Goal: Task Accomplishment & Management: Manage account settings

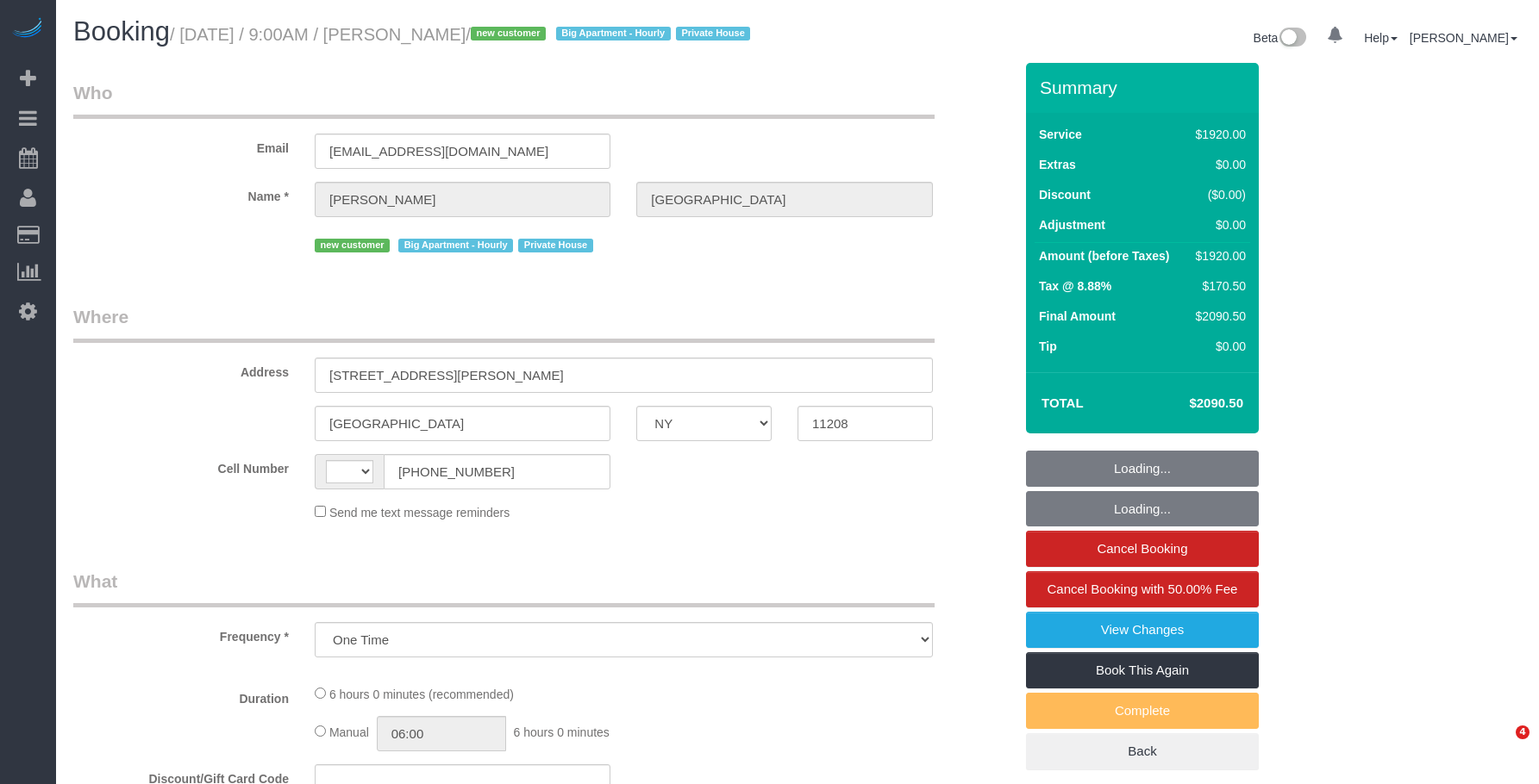
select select "NY"
select select "4"
select select "360"
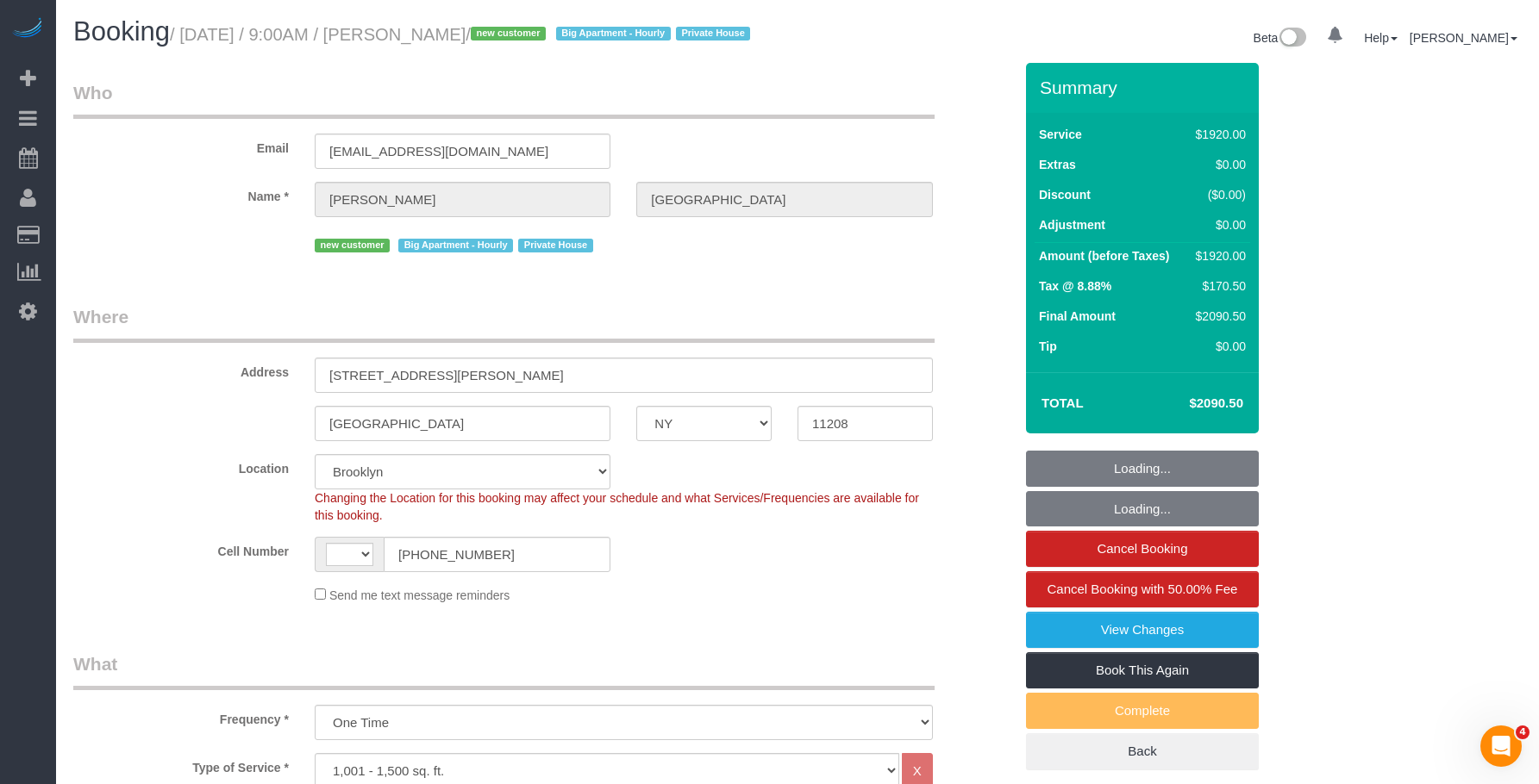
select select "string:[GEOGRAPHIC_DATA]"
select select "spot1"
select select "number:89"
select select "number:90"
select select "number:15"
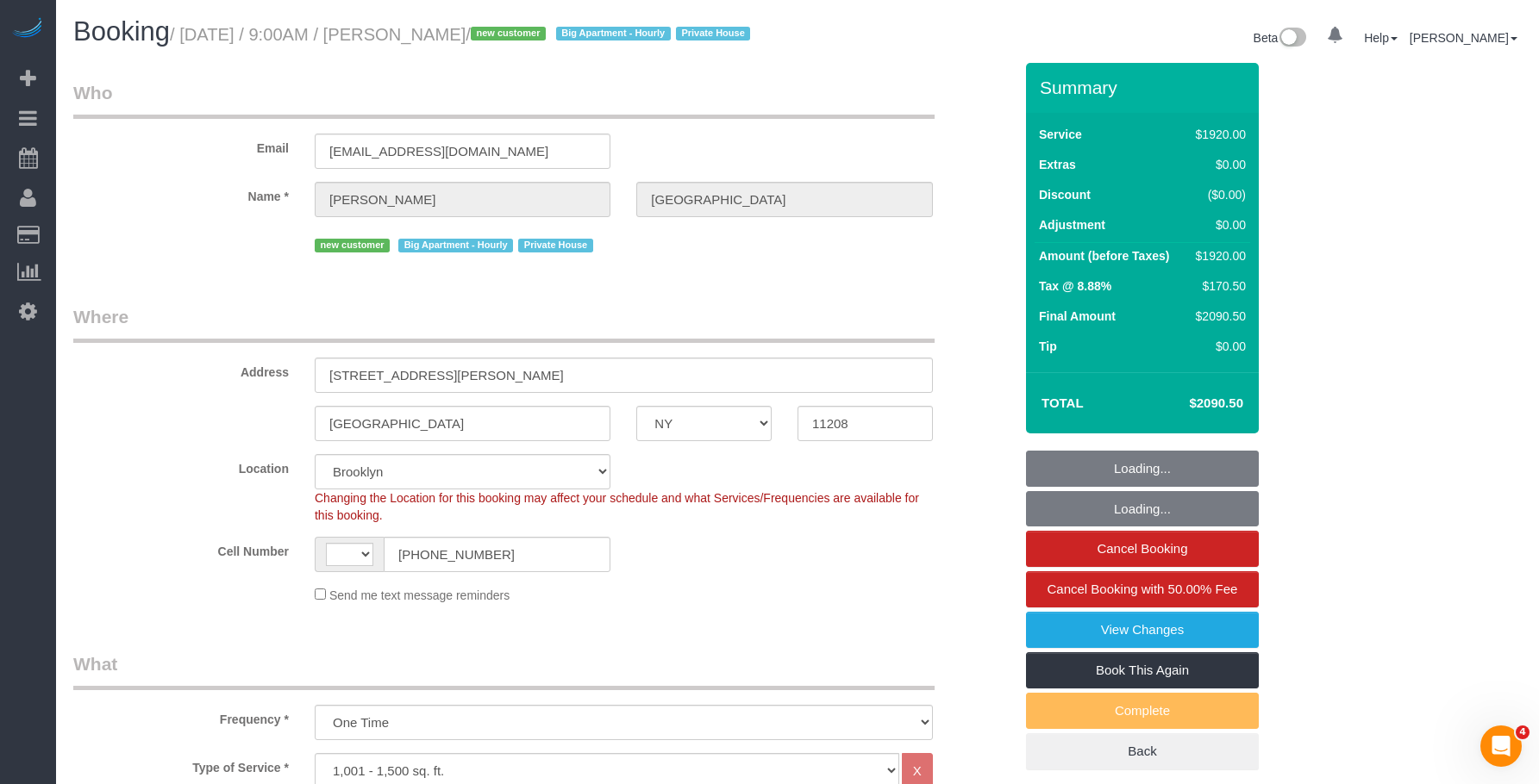
select select "number:7"
select select "string:stripe-pm_1RyK7y4VGloSiKo7LYFYcqpz"
select select "object:986"
select select "NY"
select select "string:stripe-pm_1RyK7y4VGloSiKo7LYFYcqpz"
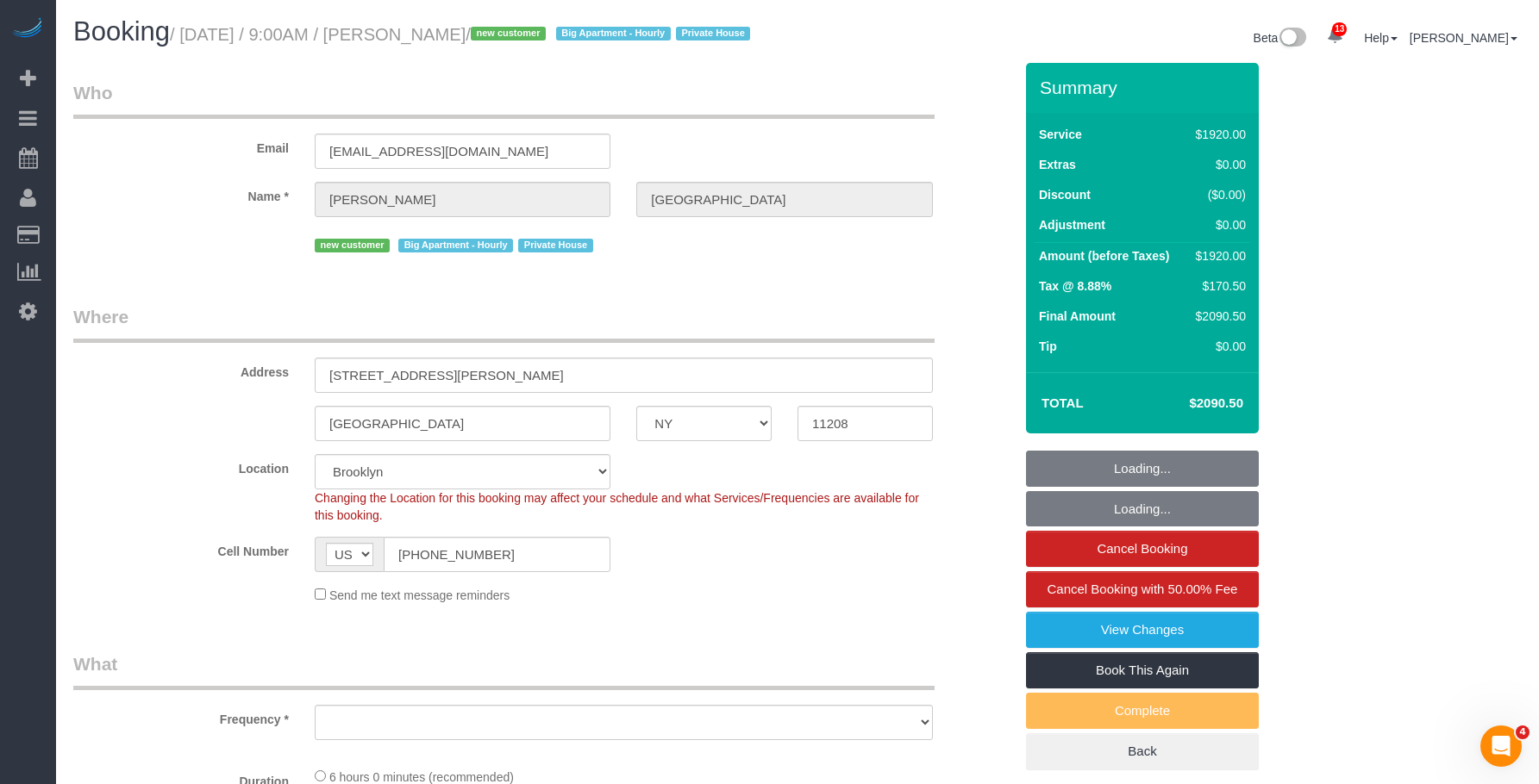
select select "number:89"
select select "number:90"
select select "number:15"
select select "number:7"
select select "object:896"
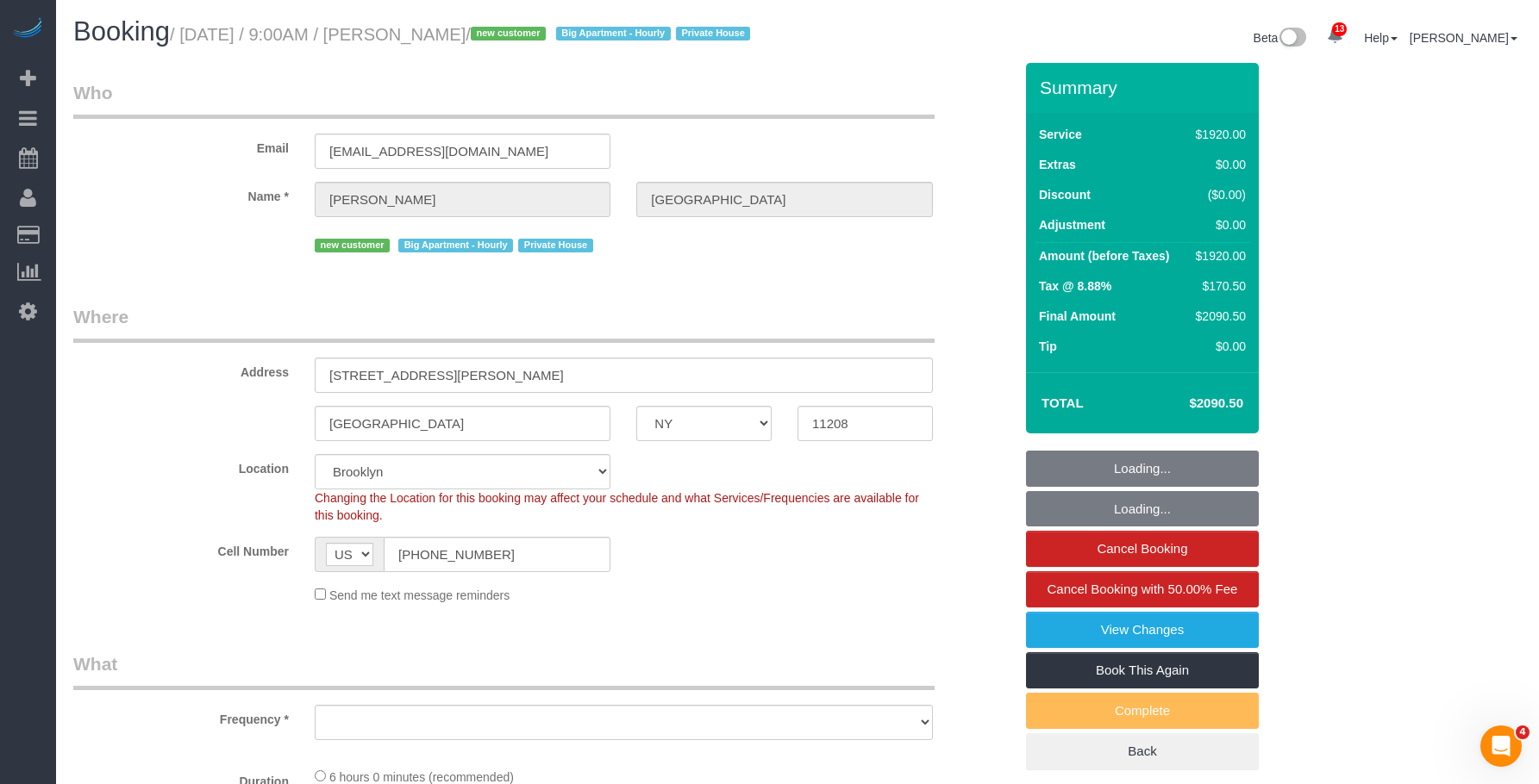
select select "spot1"
select select "object:1379"
select select "4"
select select "360"
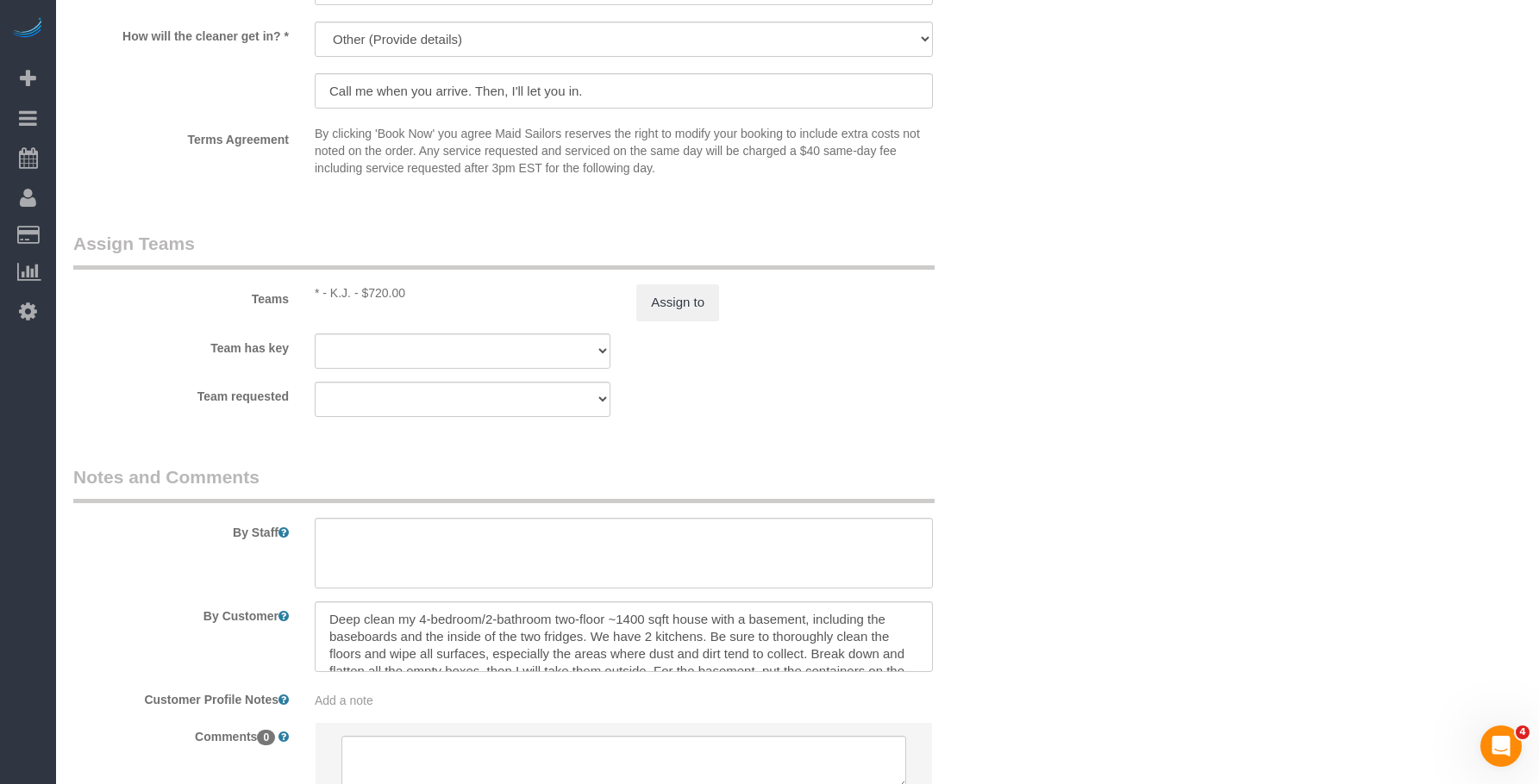
scroll to position [1809, 0]
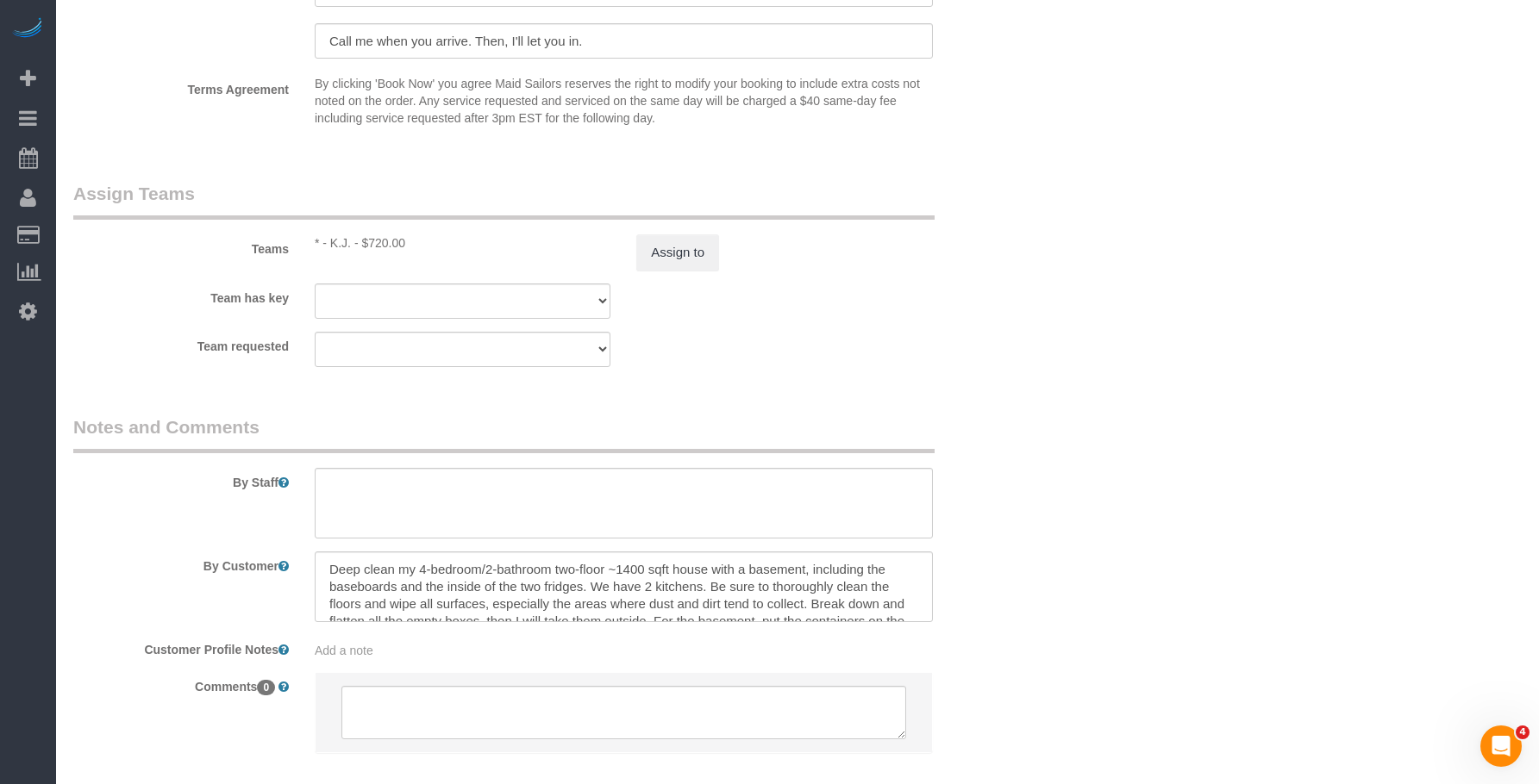
drag, startPoint x: 830, startPoint y: 418, endPoint x: 916, endPoint y: 463, distance: 97.1
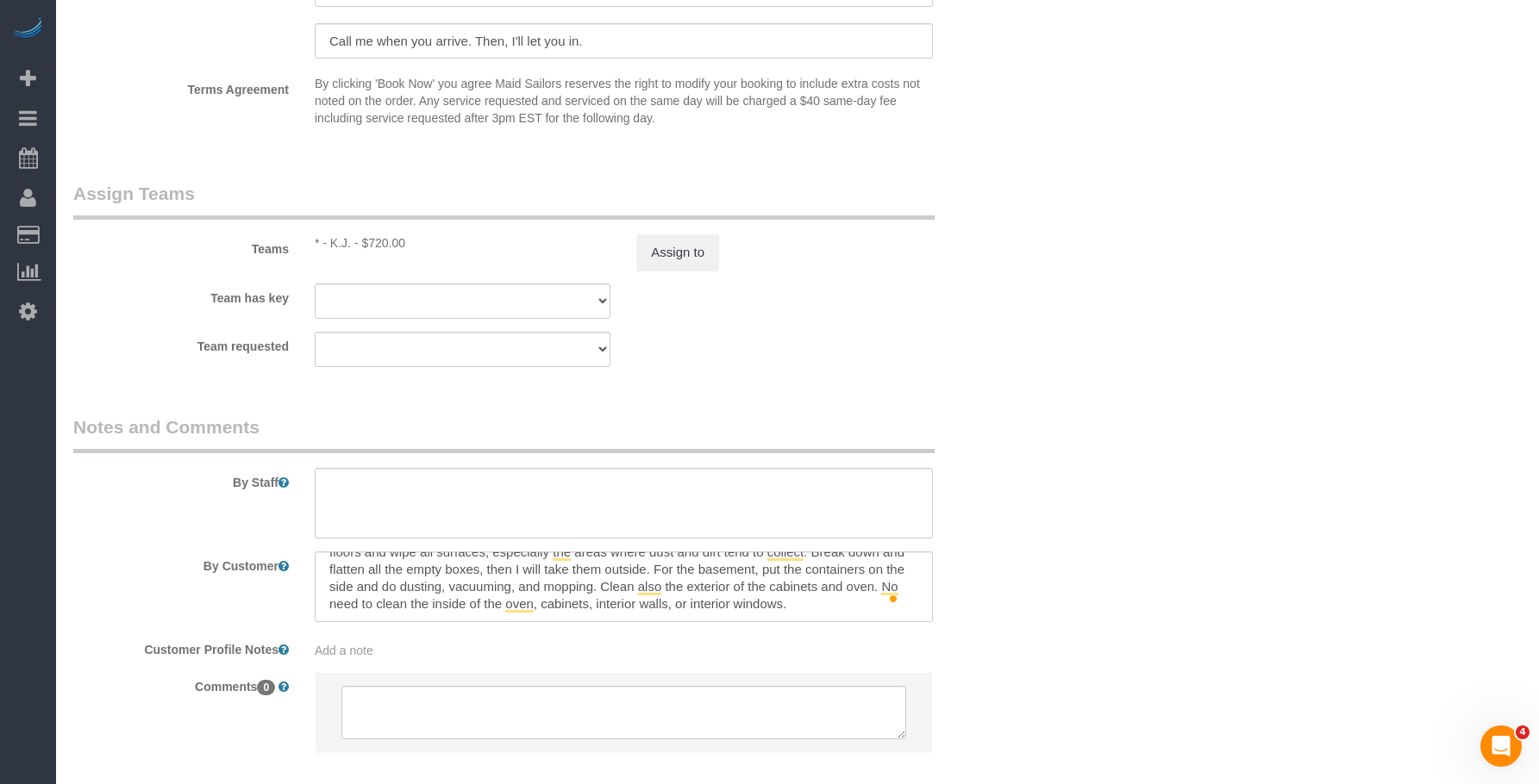
drag, startPoint x: 1048, startPoint y: 583, endPoint x: 820, endPoint y: 695, distance: 254.0
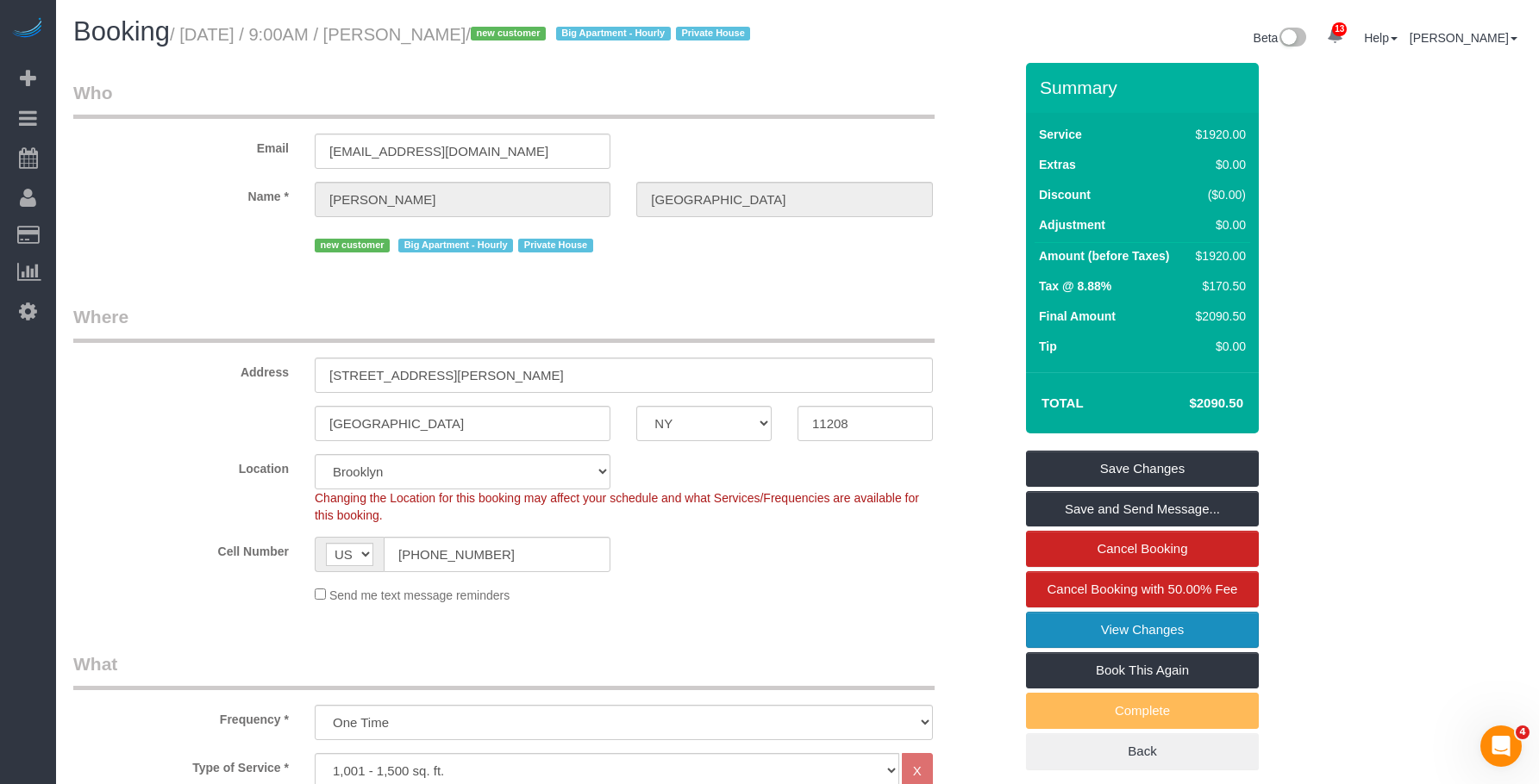
click at [1077, 648] on link "View Changes" at bounding box center [1142, 629] width 233 height 36
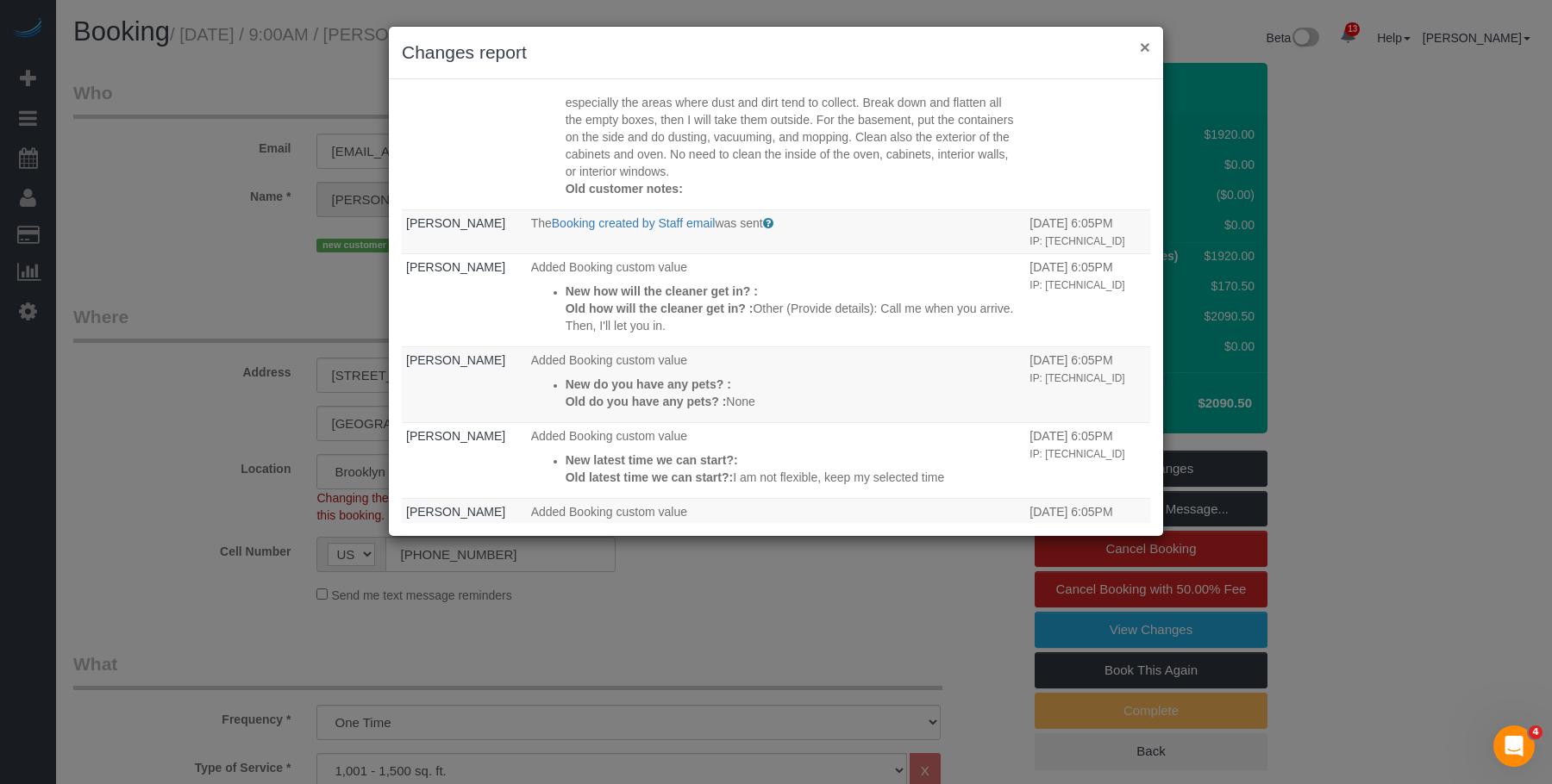
click at [1145, 51] on button "×" at bounding box center [1145, 47] width 10 height 19
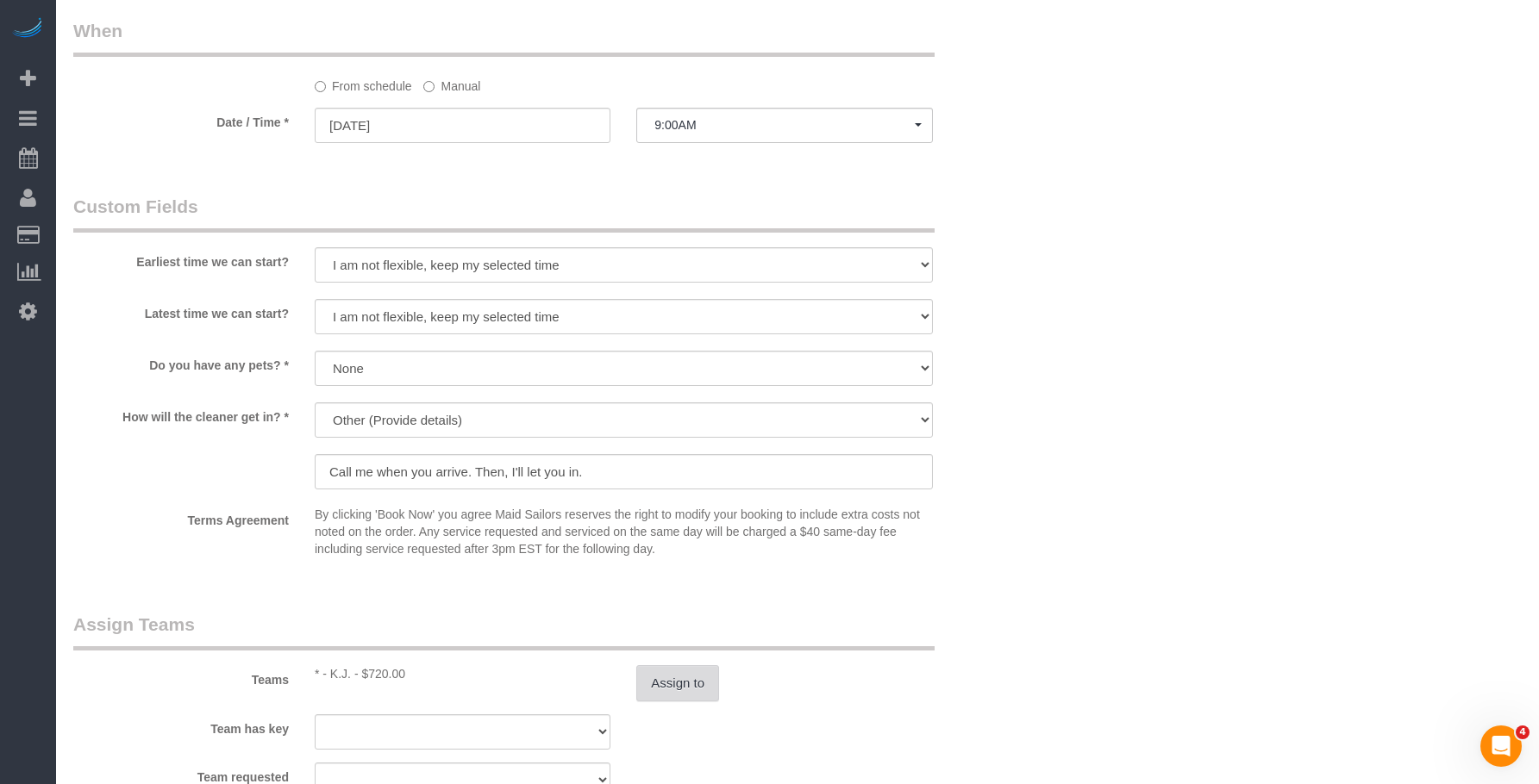
click at [697, 701] on button "Assign to" at bounding box center [677, 683] width 83 height 36
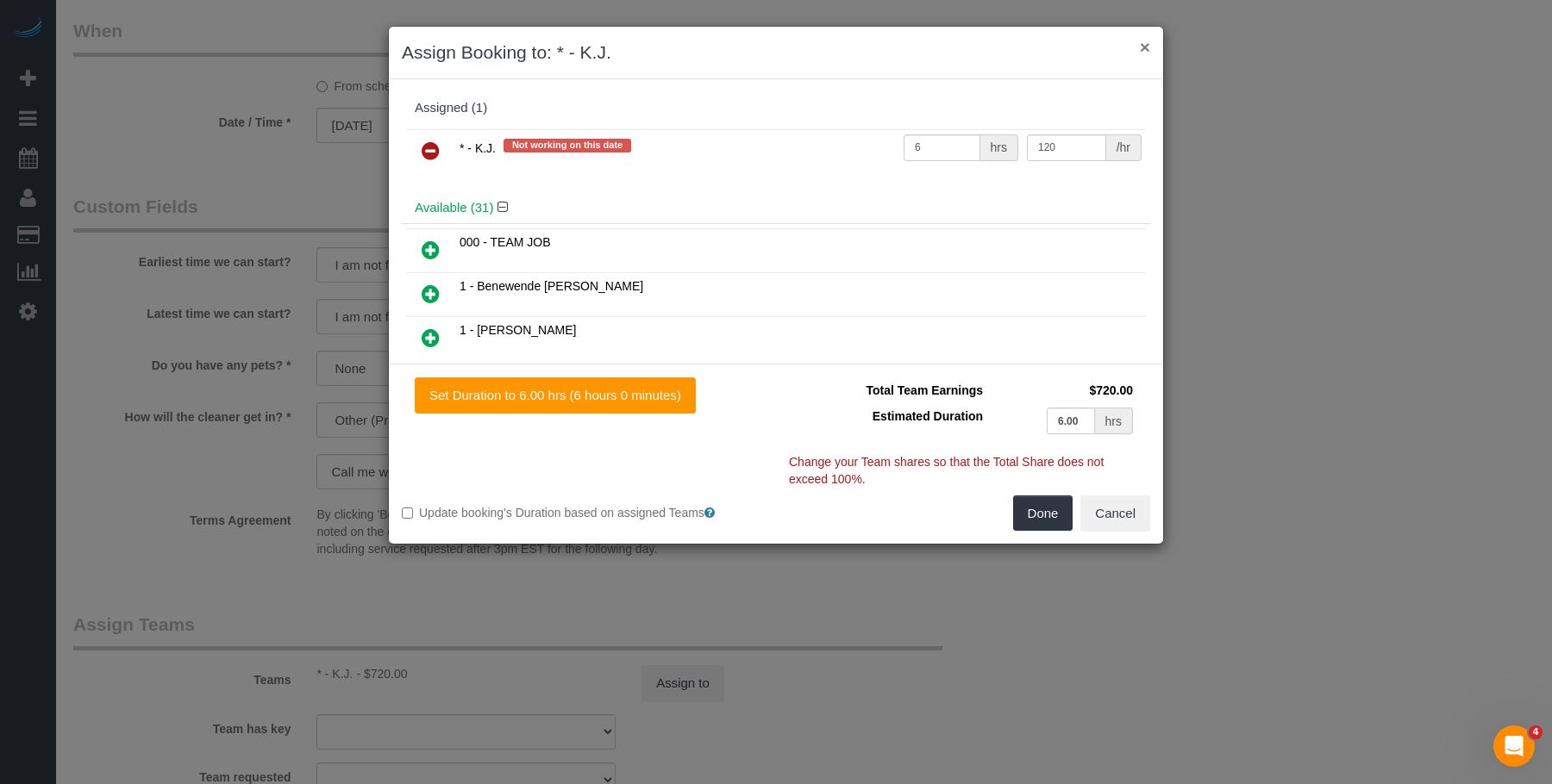
click at [1145, 46] on button "×" at bounding box center [1145, 47] width 10 height 19
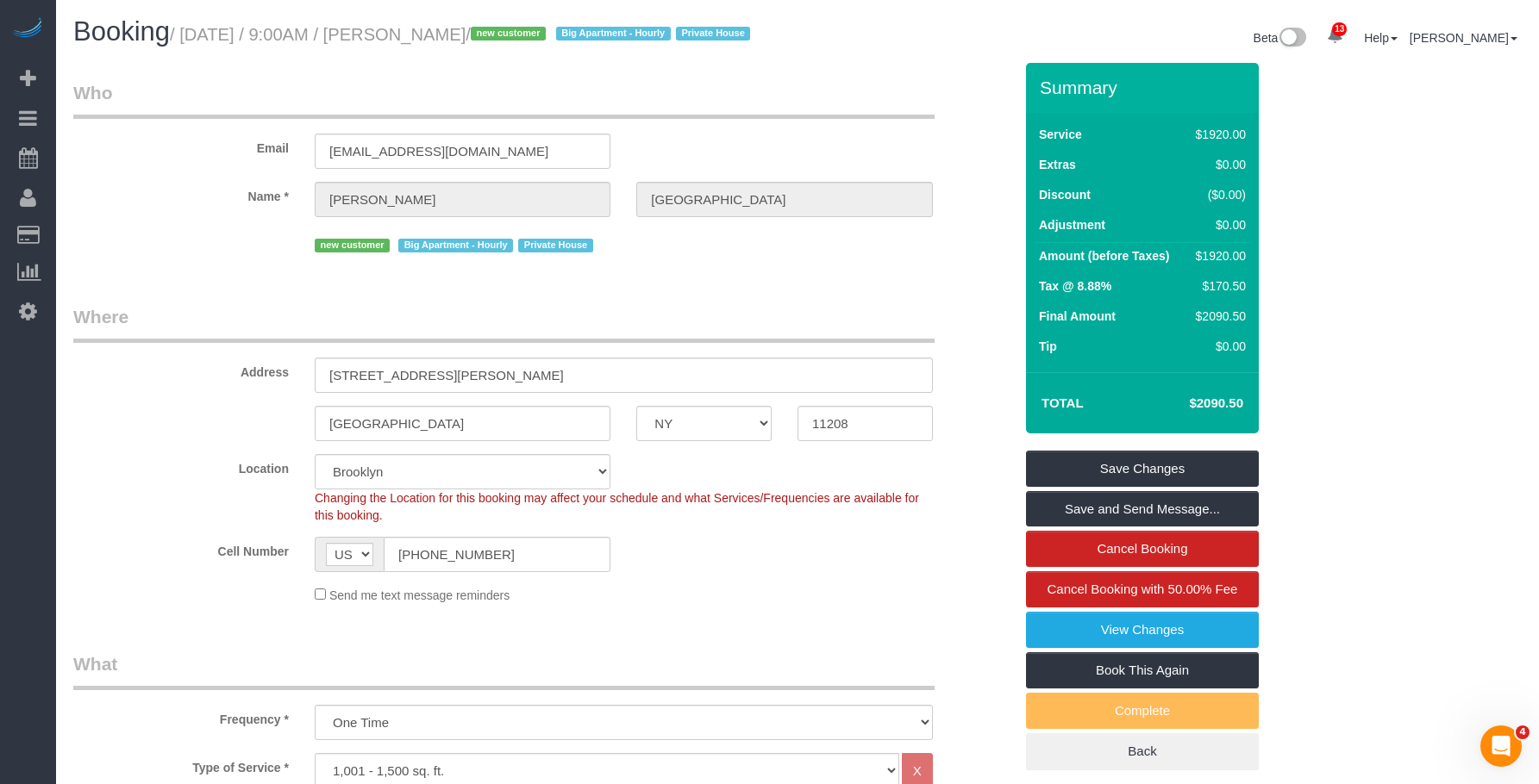
drag, startPoint x: 405, startPoint y: 40, endPoint x: 494, endPoint y: 36, distance: 89.1
click at [494, 36] on small "/ August 21, 2025 / 9:00AM / Alex Burgos / new customer Big Apartment - Hourly …" at bounding box center [462, 34] width 586 height 19
copy small "Alex Burgos"
click at [407, 37] on small "/ August 21, 2025 / 9:00AM / Alex Burgos / new customer Big Apartment - Hourly …" at bounding box center [462, 34] width 586 height 19
drag, startPoint x: 403, startPoint y: 36, endPoint x: 493, endPoint y: 37, distance: 90.0
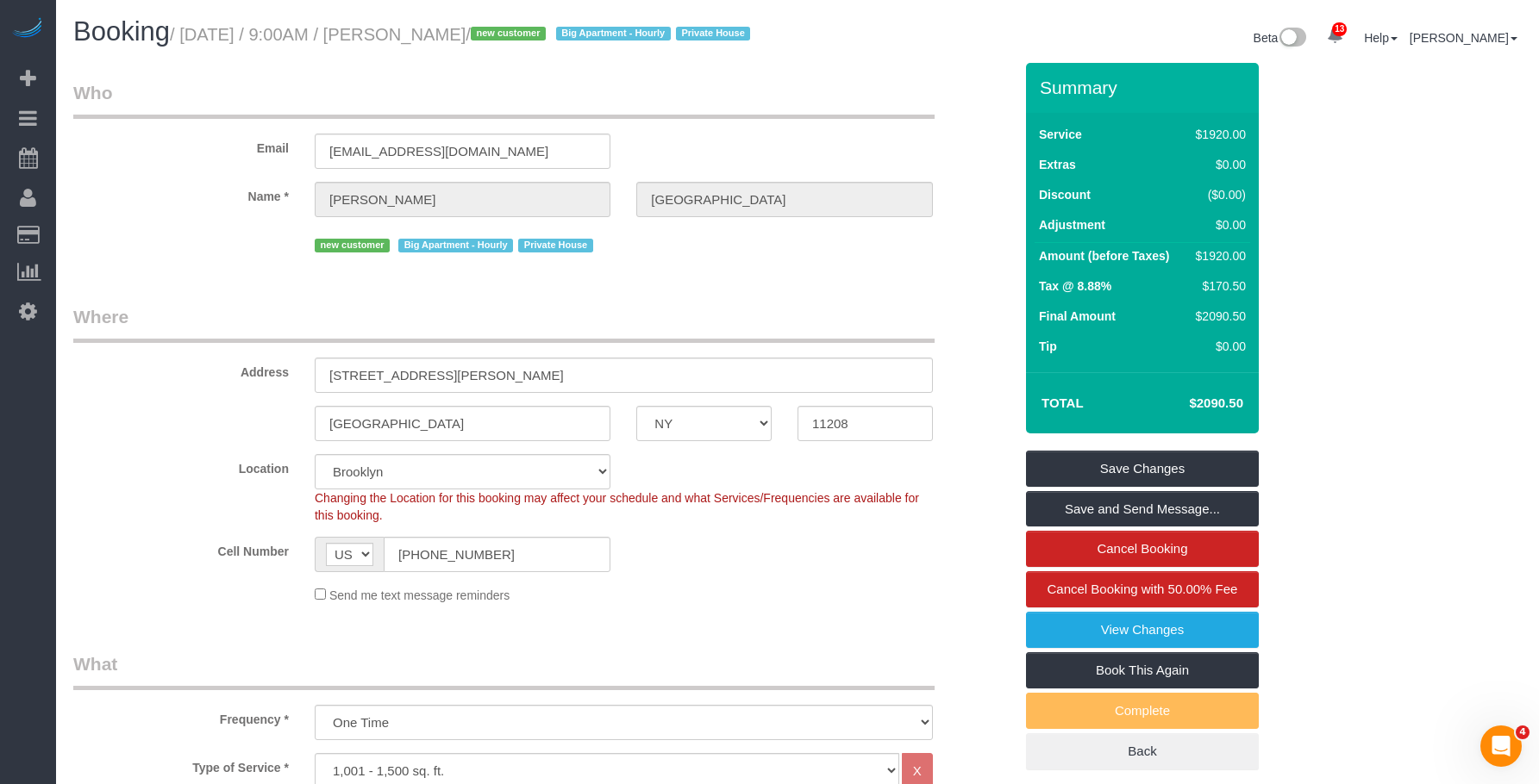
click at [493, 37] on small "/ August 21, 2025 / 9:00AM / Alex Burgos / new customer Big Apartment - Hourly …" at bounding box center [462, 34] width 586 height 19
copy small "Alex Burgos"
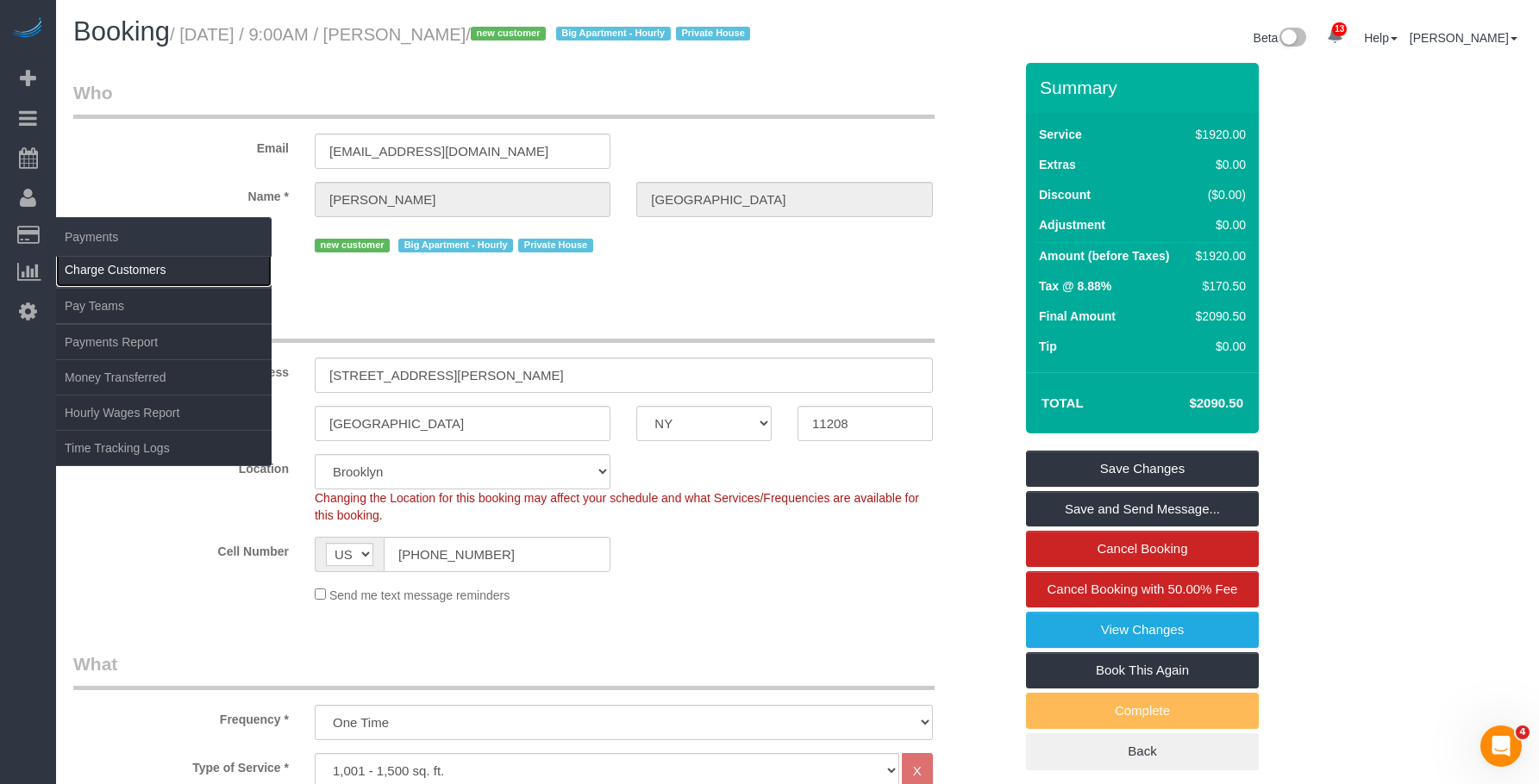
drag, startPoint x: 80, startPoint y: 270, endPoint x: 108, endPoint y: 271, distance: 28.0
click at [80, 270] on link "Charge Customers" at bounding box center [163, 269] width 215 height 34
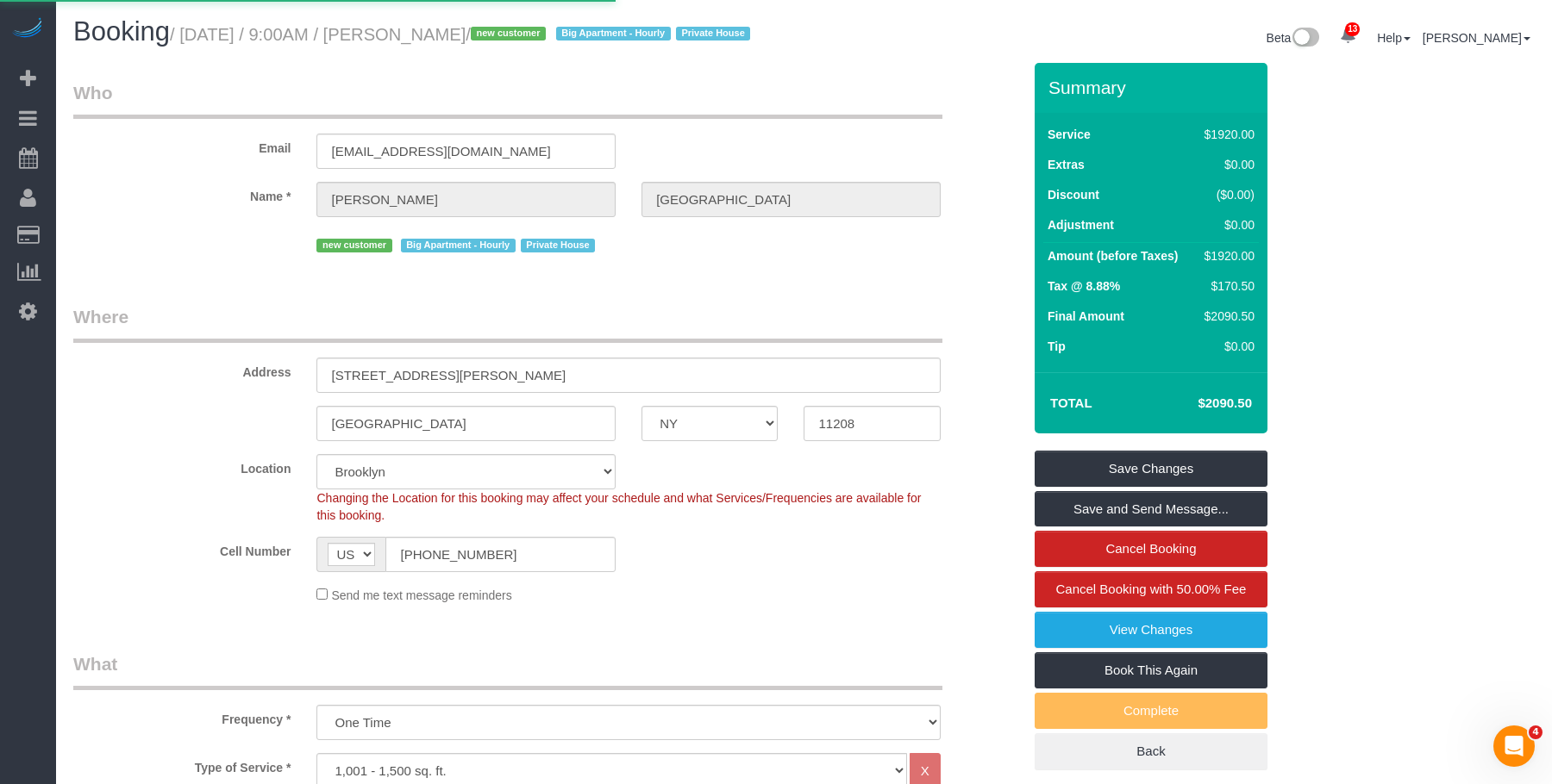
select select
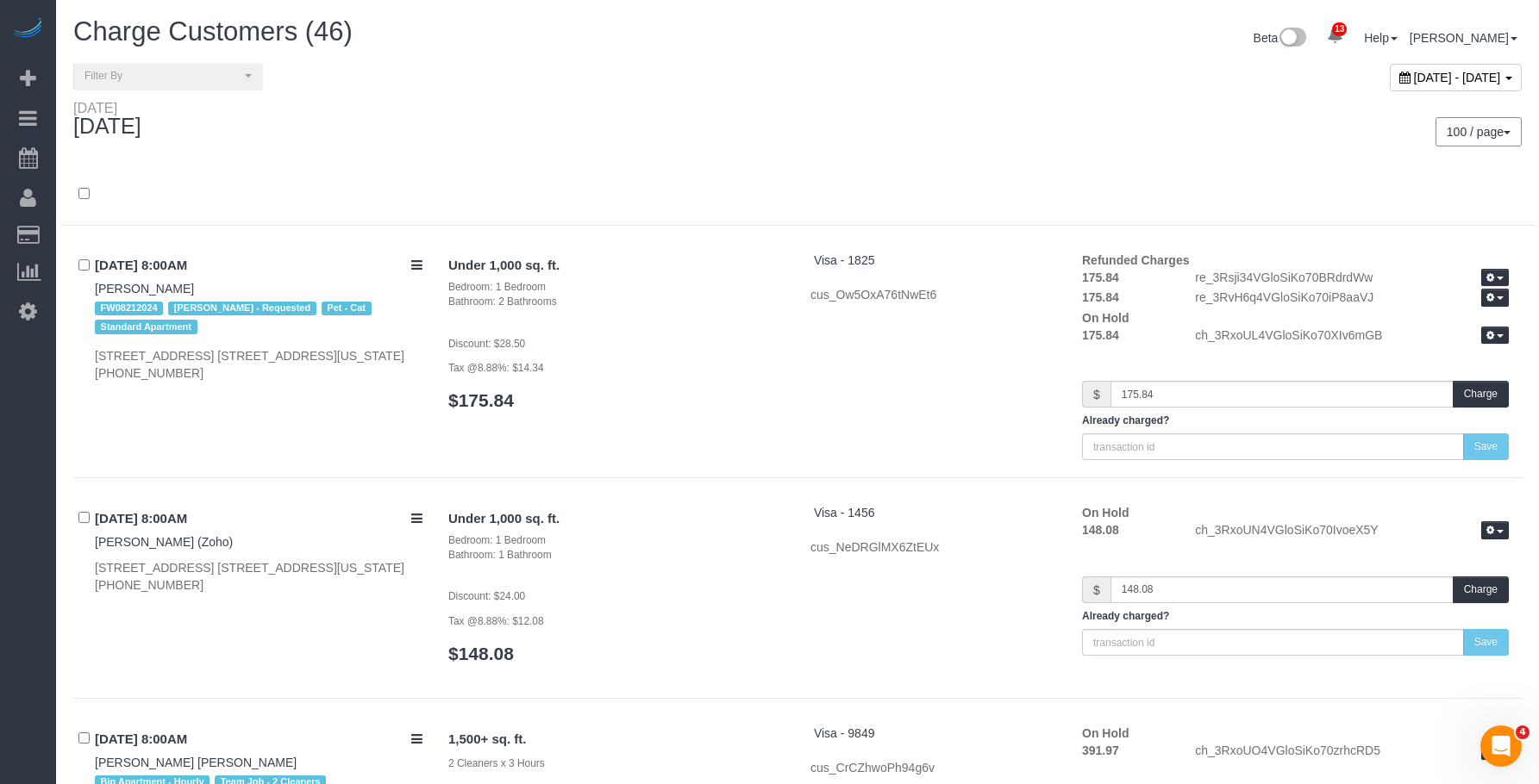
scroll to position [2837, 0]
